Goal: Task Accomplishment & Management: Manage account settings

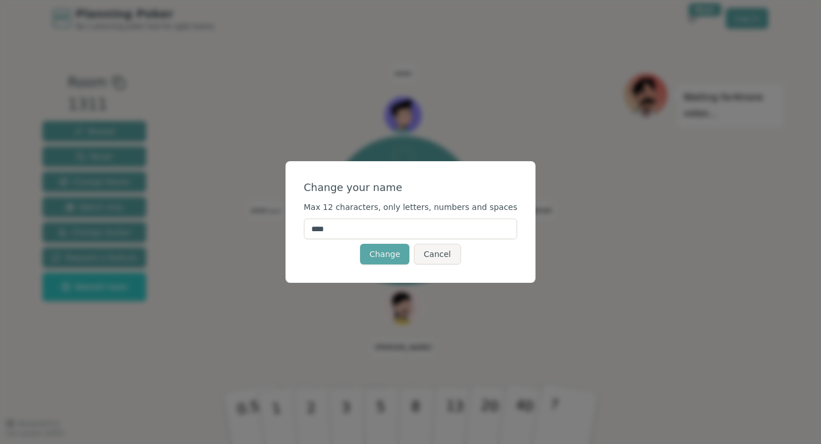
drag, startPoint x: 378, startPoint y: 231, endPoint x: 310, endPoint y: 231, distance: 68.8
click at [310, 231] on div "Change your name Max 12 characters, only letters, numbers and spaces **** Chang…" at bounding box center [411, 222] width 251 height 122
type input "*****"
click at [321, 241] on form "Change your name Max 12 characters, only letters, numbers and spaces ***** Chan…" at bounding box center [411, 221] width 214 height 85
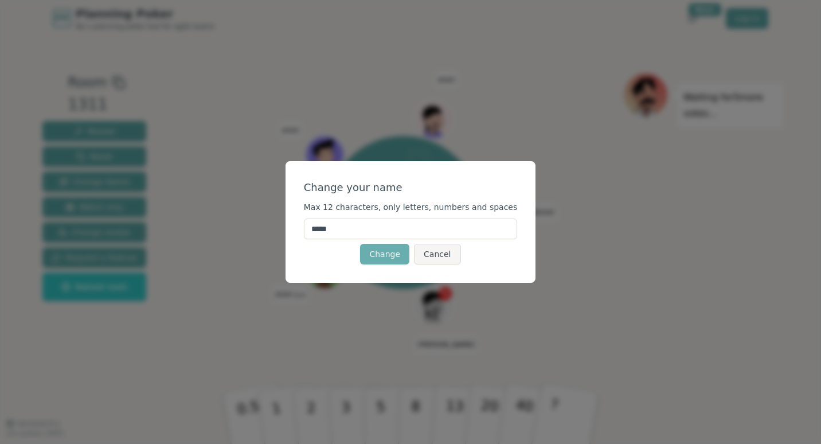
click at [409, 252] on button "Change" at bounding box center [384, 254] width 49 height 21
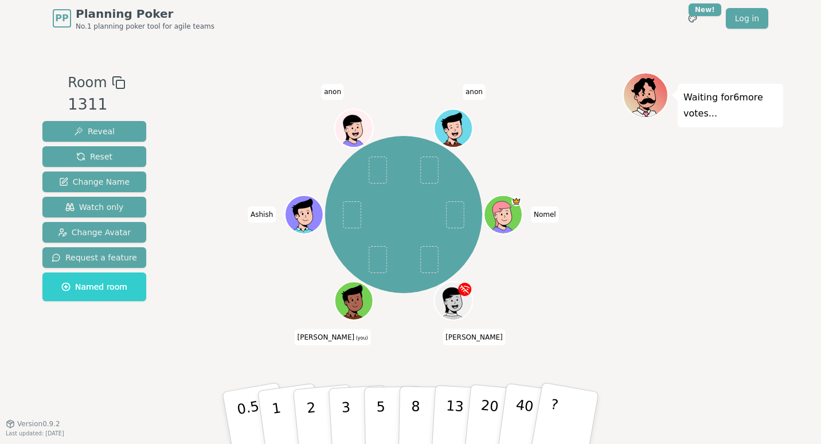
click at [346, 302] on icon at bounding box center [346, 301] width 3 height 3
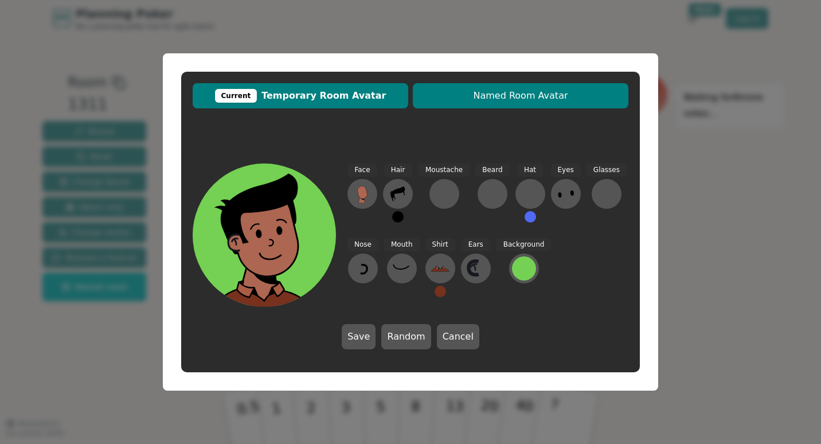
click at [486, 105] on button "Named Room Avatar" at bounding box center [521, 95] width 216 height 25
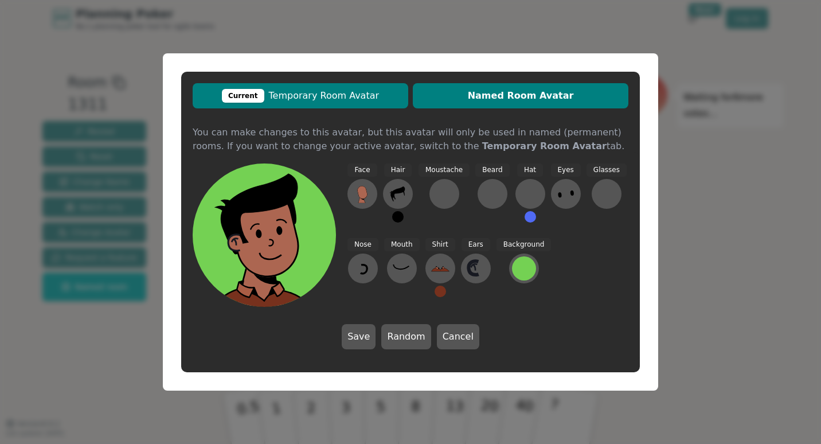
click at [392, 98] on span "Current Temporary Room Avatar" at bounding box center [300, 96] width 204 height 14
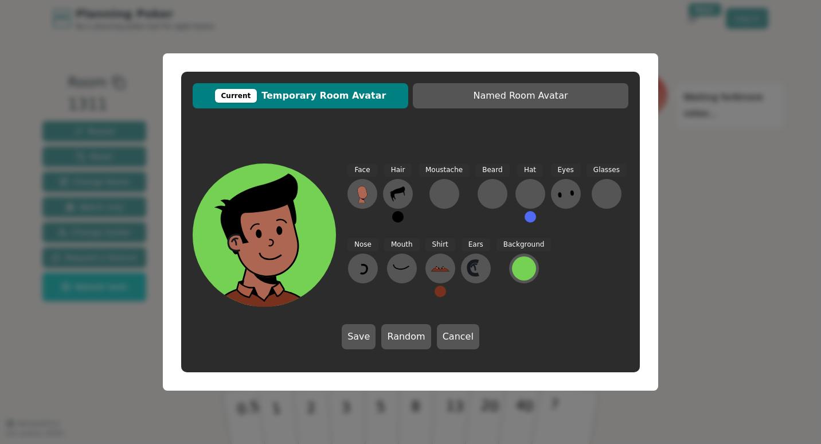
click at [301, 271] on div at bounding box center [268, 281] width 143 height 129
click at [448, 345] on button "Cancel" at bounding box center [458, 336] width 42 height 25
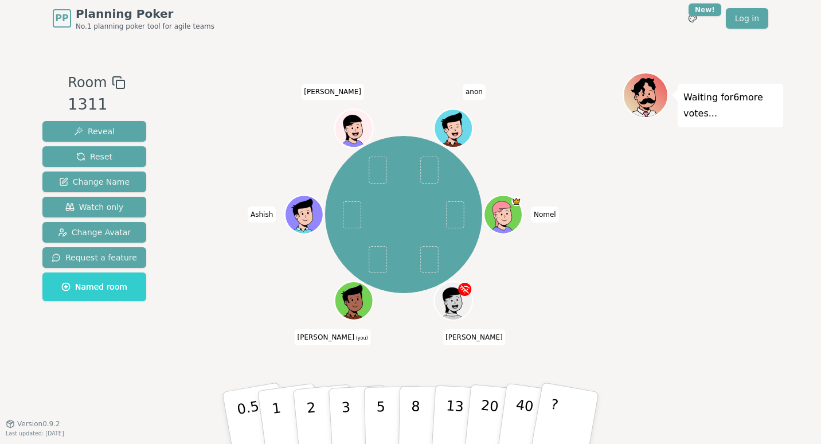
drag, startPoint x: 341, startPoint y: 295, endPoint x: 317, endPoint y: 265, distance: 37.5
click at [317, 265] on div "[PERSON_NAME] (you) [PERSON_NAME] [PERSON_NAME] anon" at bounding box center [403, 214] width 439 height 243
click at [354, 311] on div at bounding box center [354, 312] width 37 height 33
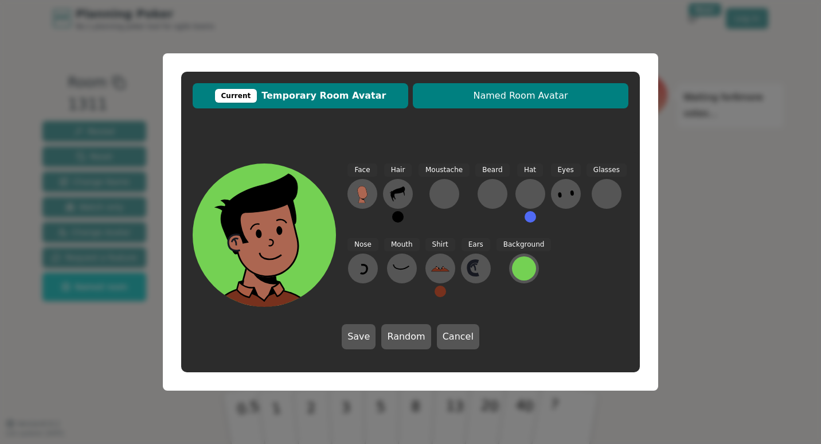
click at [483, 104] on button "Named Room Avatar" at bounding box center [521, 95] width 216 height 25
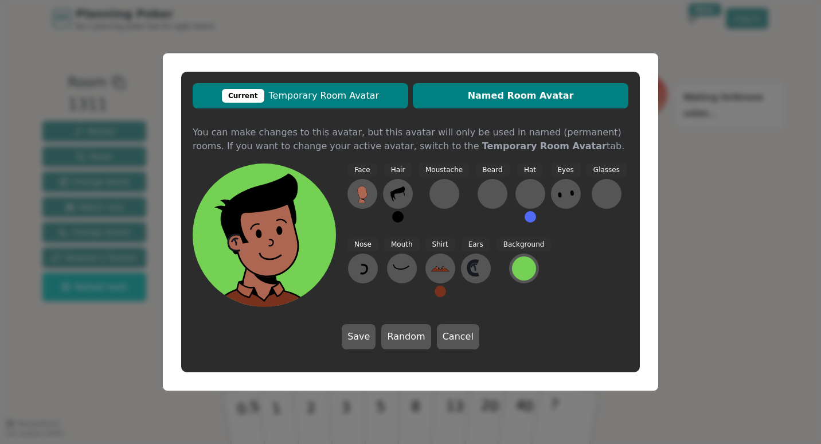
click at [358, 99] on span "Current Temporary Room Avatar" at bounding box center [300, 96] width 204 height 14
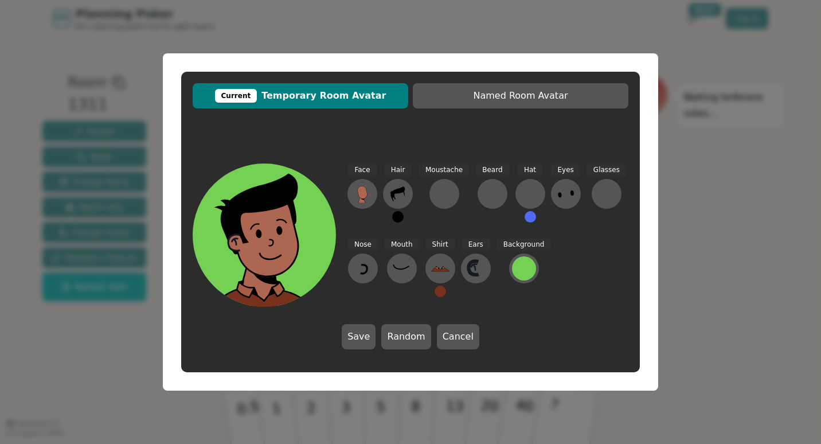
click at [300, 237] on icon at bounding box center [268, 231] width 143 height 15
click at [252, 92] on div "Current" at bounding box center [236, 96] width 42 height 14
click at [360, 201] on icon at bounding box center [361, 200] width 7 height 6
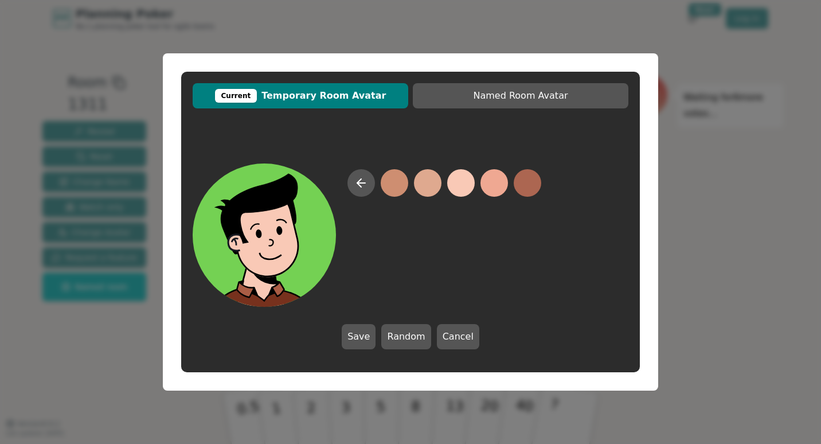
click at [462, 181] on button at bounding box center [461, 183] width 28 height 28
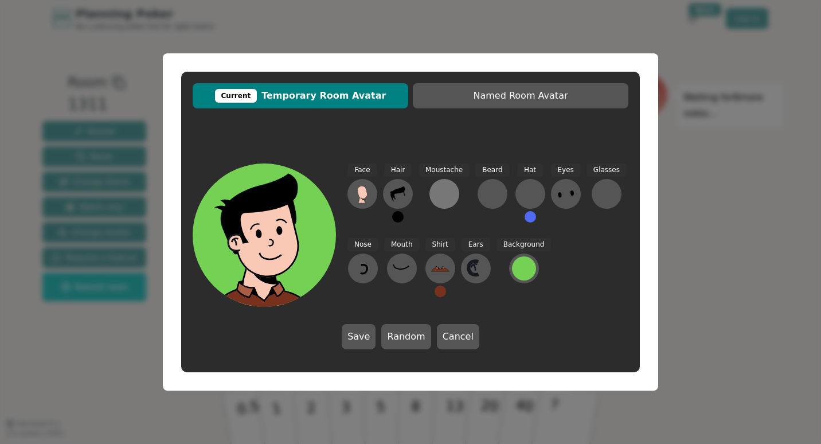
click at [439, 192] on div at bounding box center [444, 194] width 18 height 18
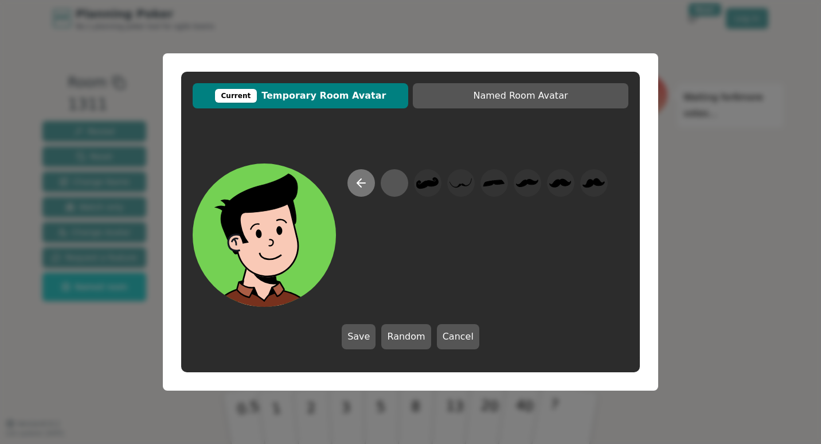
click at [357, 170] on button at bounding box center [361, 183] width 28 height 28
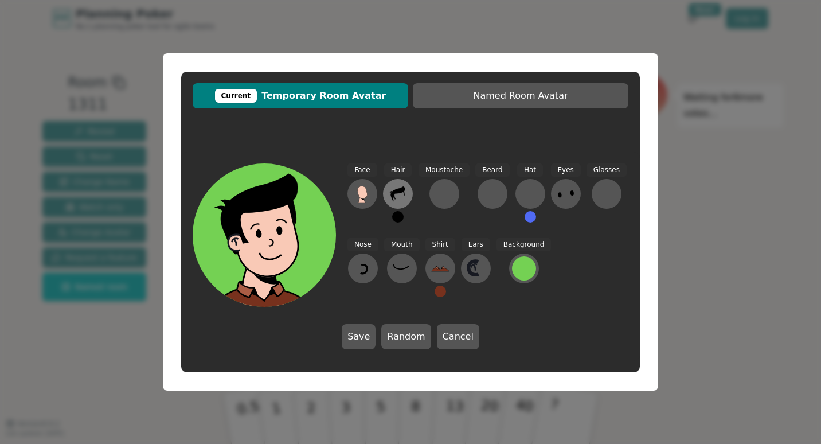
click at [400, 193] on icon at bounding box center [398, 194] width 18 height 18
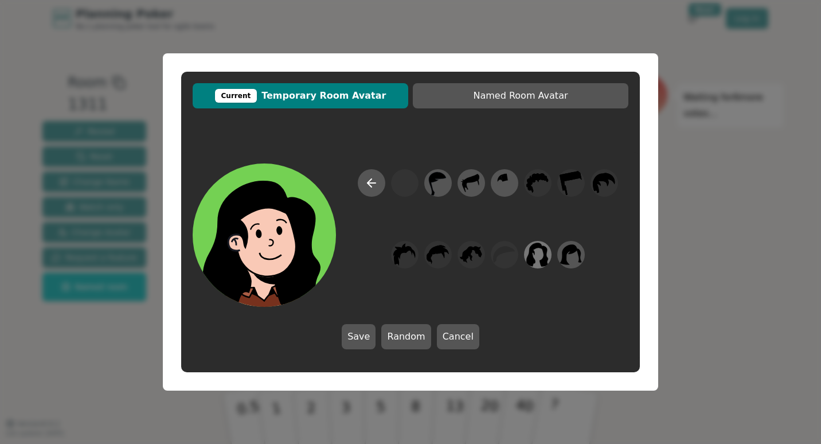
click at [538, 263] on icon at bounding box center [537, 255] width 22 height 26
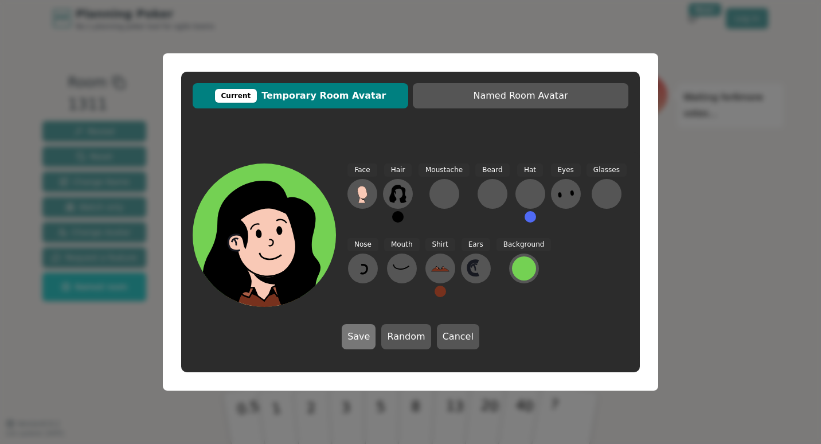
click at [367, 329] on button "Save" at bounding box center [359, 336] width 34 height 25
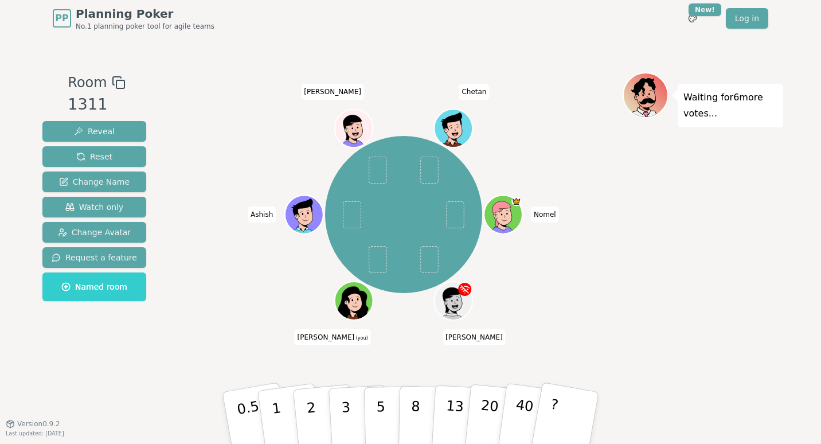
click at [352, 292] on icon at bounding box center [353, 303] width 30 height 33
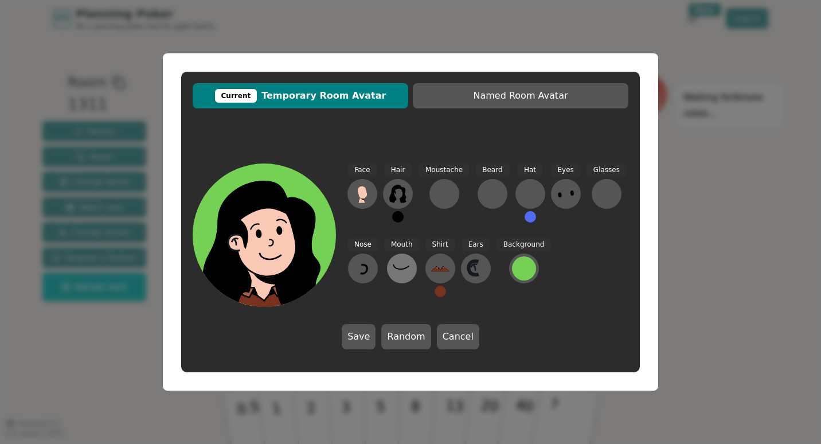
click at [404, 265] on icon at bounding box center [402, 268] width 18 height 18
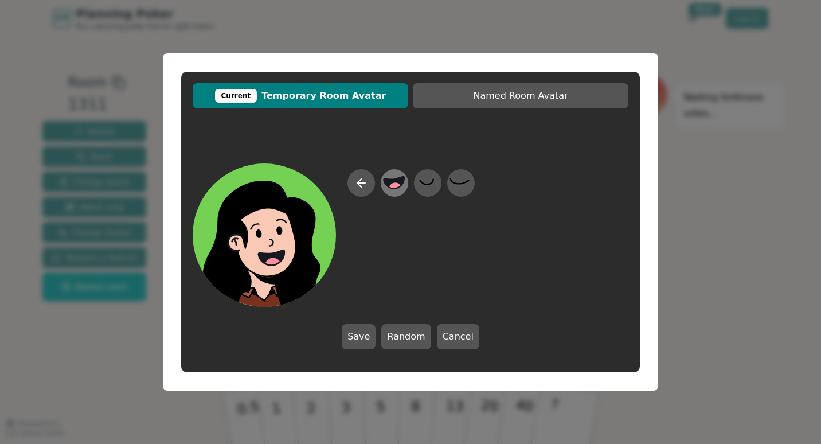
click at [401, 182] on icon at bounding box center [394, 183] width 21 height 12
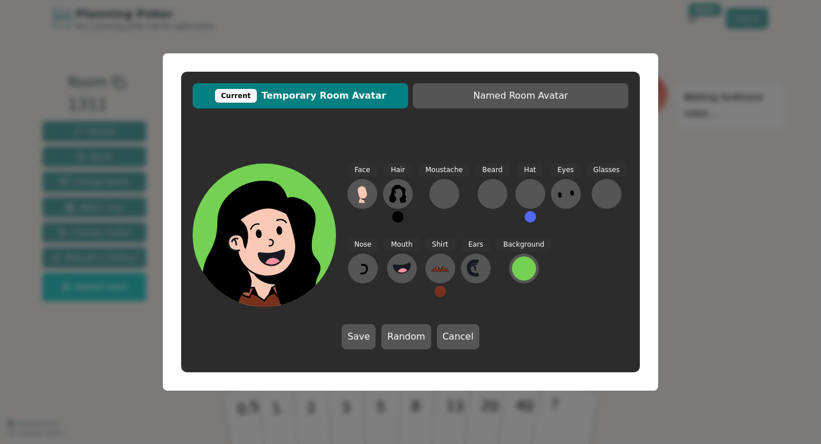
click at [551, 206] on div "Eyes" at bounding box center [566, 197] width 30 height 69
click at [551, 205] on button at bounding box center [566, 194] width 30 height 30
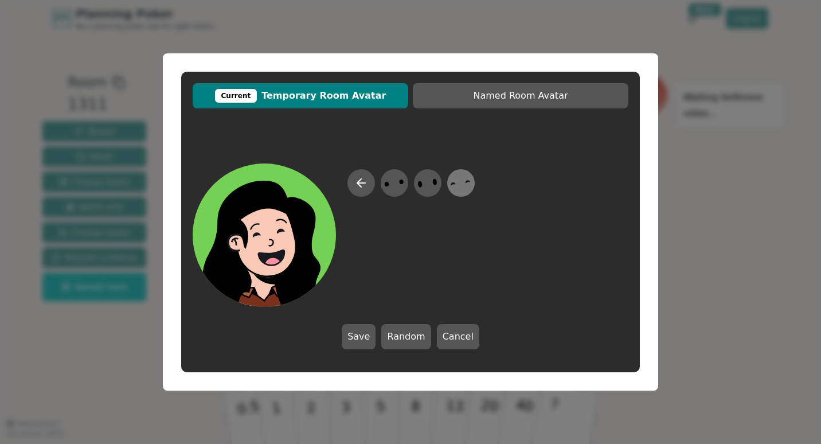
click at [466, 191] on icon at bounding box center [461, 183] width 22 height 26
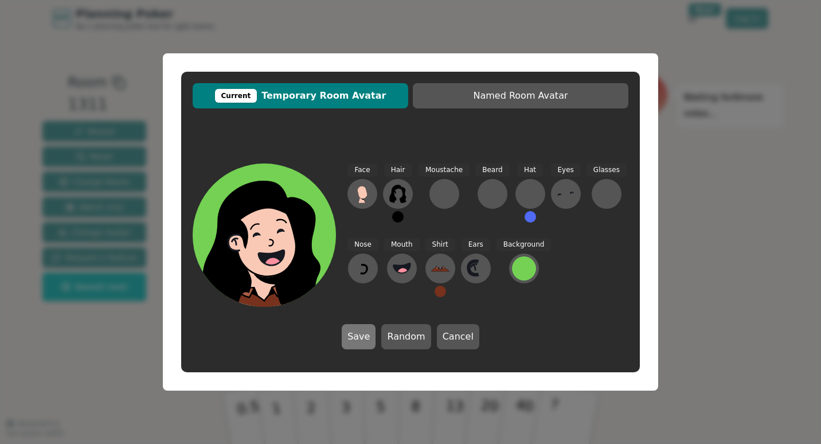
click at [364, 333] on button "Save" at bounding box center [359, 336] width 34 height 25
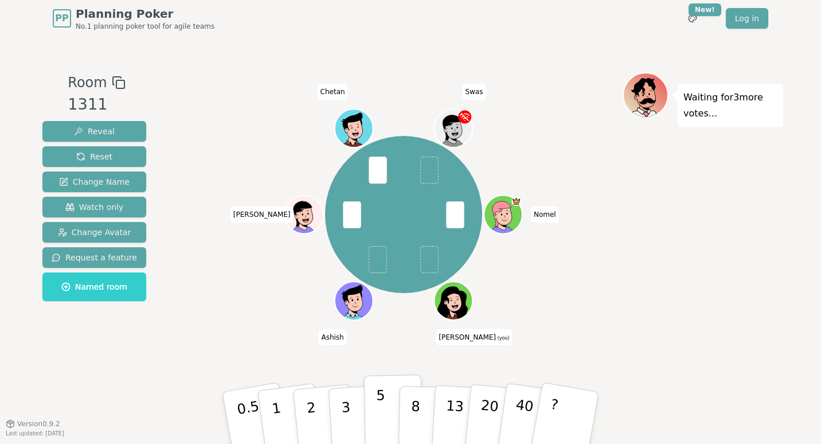
click at [380, 396] on p "5" at bounding box center [381, 418] width 10 height 62
click at [509, 322] on div "[PERSON_NAME] (you) Ashish [PERSON_NAME]" at bounding box center [403, 214] width 439 height 243
click at [278, 412] on p "1" at bounding box center [278, 419] width 17 height 63
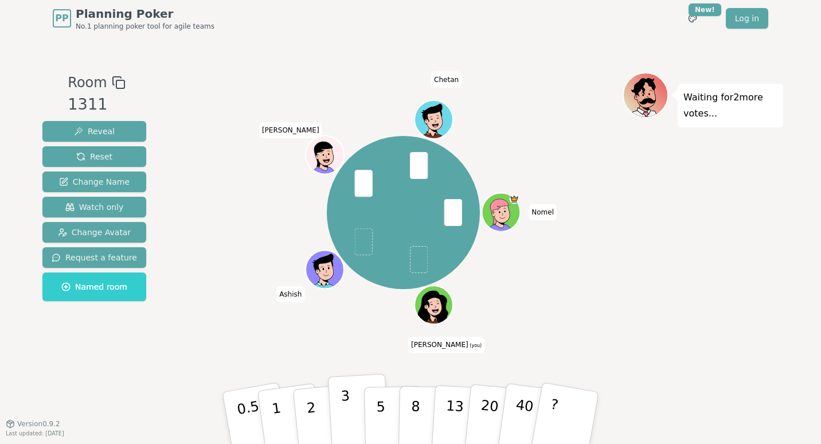
click at [354, 413] on button "3" at bounding box center [359, 417] width 63 height 89
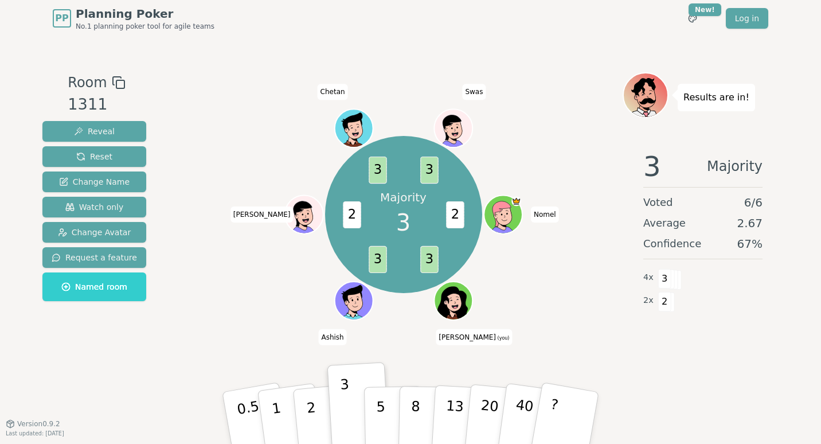
click at [409, 327] on div "Majority 3 2 3 3 2 3 3 [PERSON_NAME] (you) [PERSON_NAME] [PERSON_NAME] Chetan S…" at bounding box center [403, 214] width 439 height 243
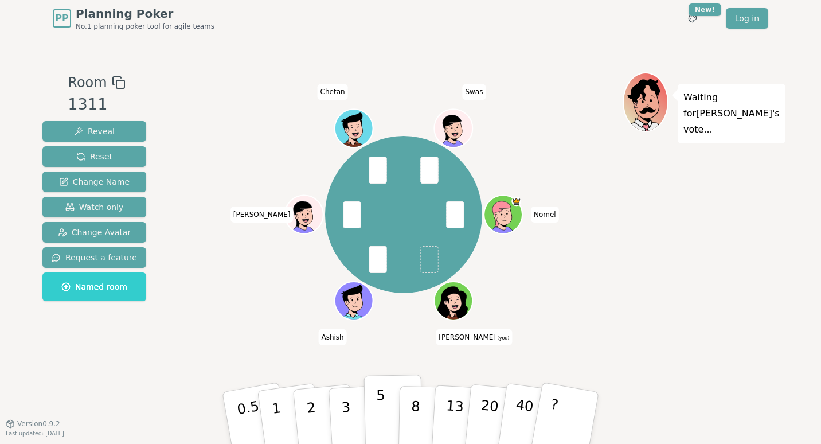
click at [376, 395] on button "5" at bounding box center [393, 417] width 59 height 87
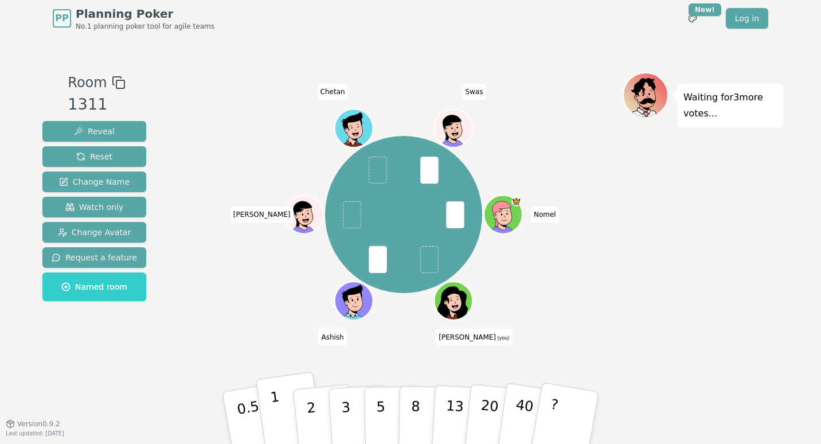
click at [285, 407] on button "1" at bounding box center [290, 418] width 68 height 93
click at [313, 411] on p "2" at bounding box center [312, 419] width 15 height 63
click at [353, 399] on button "3" at bounding box center [359, 417] width 63 height 89
